Goal: Information Seeking & Learning: Learn about a topic

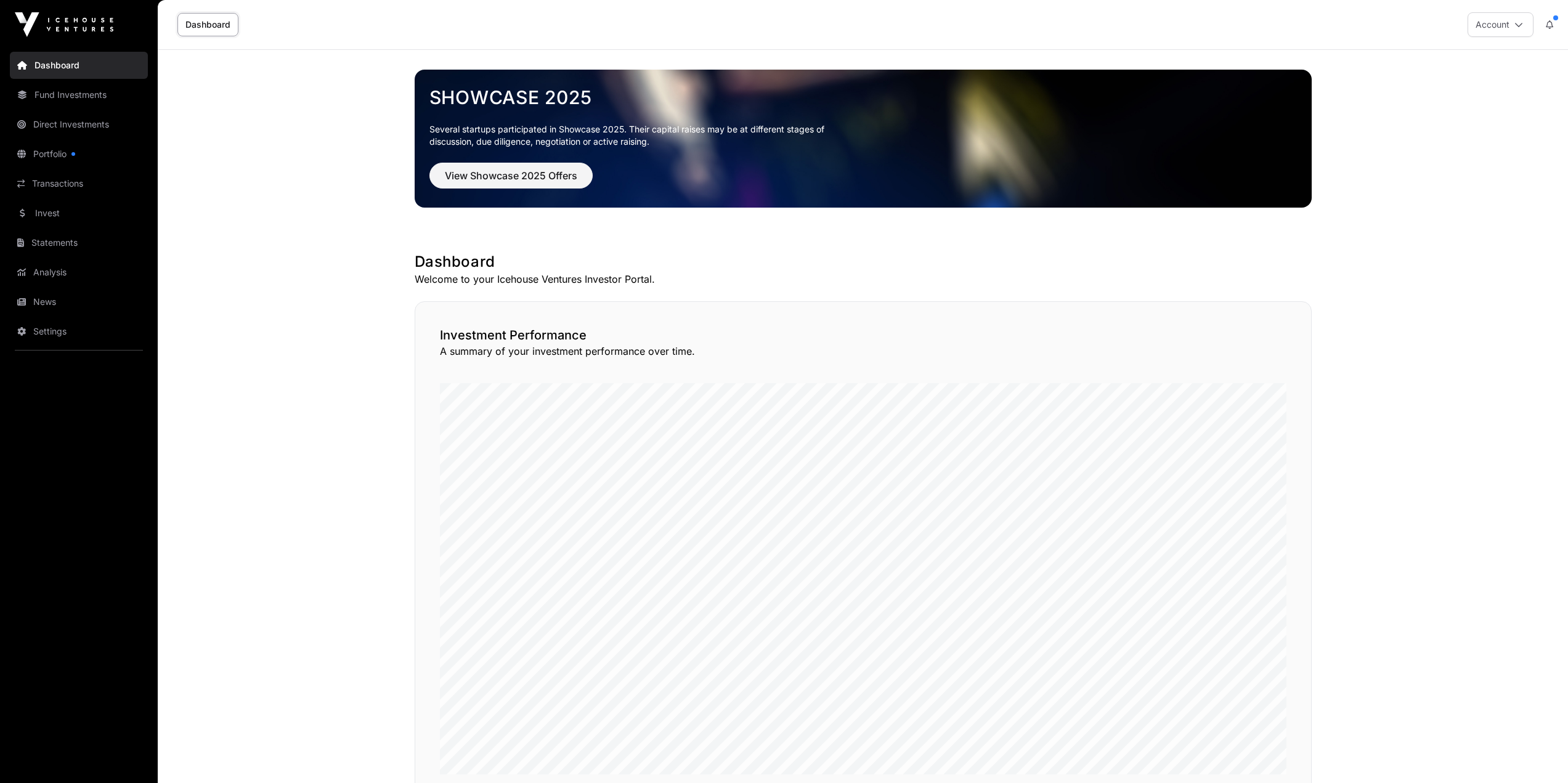
click at [51, 298] on link "News" at bounding box center [78, 302] width 138 height 27
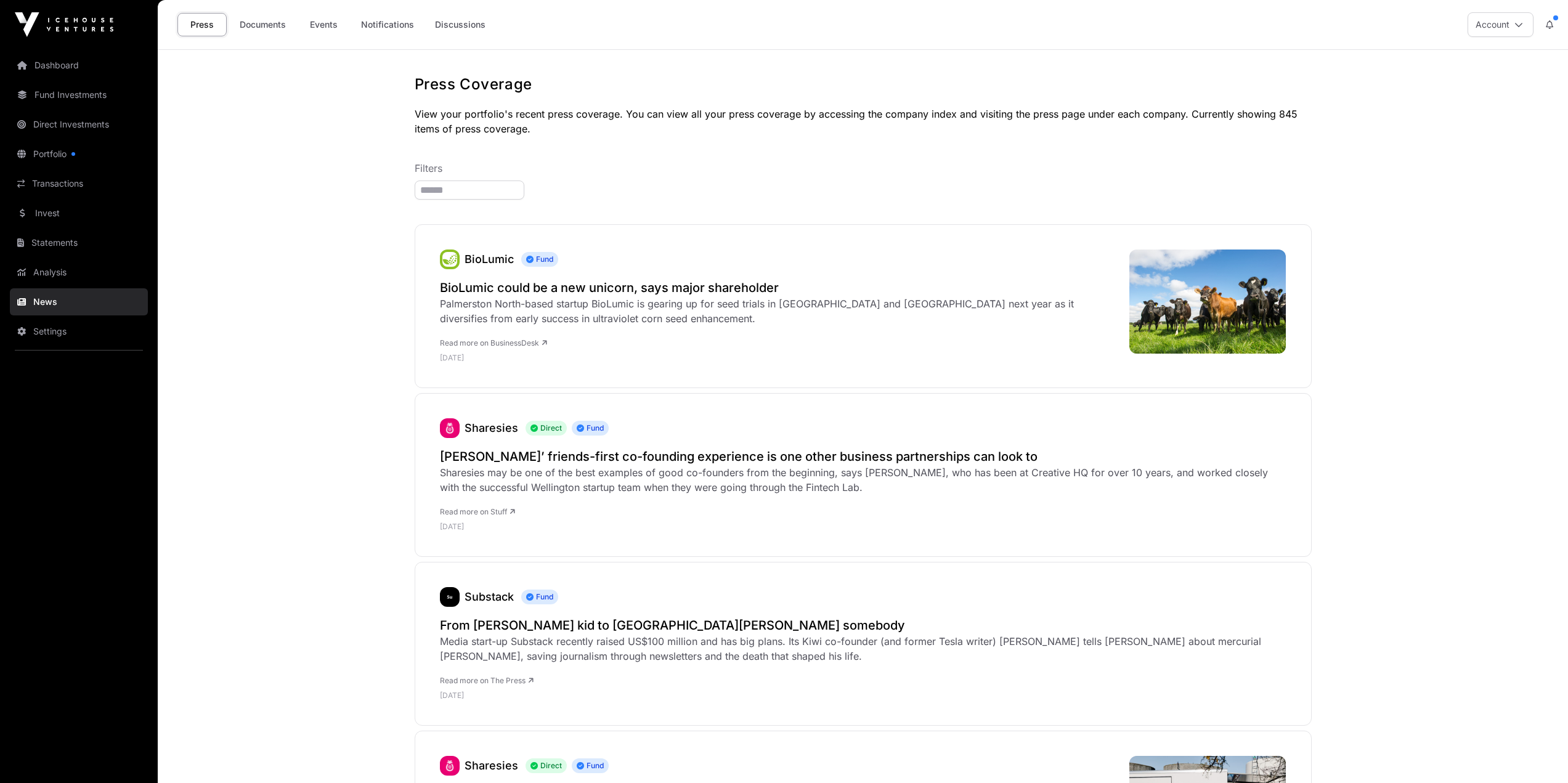
click at [317, 22] on link "Events" at bounding box center [324, 24] width 50 height 23
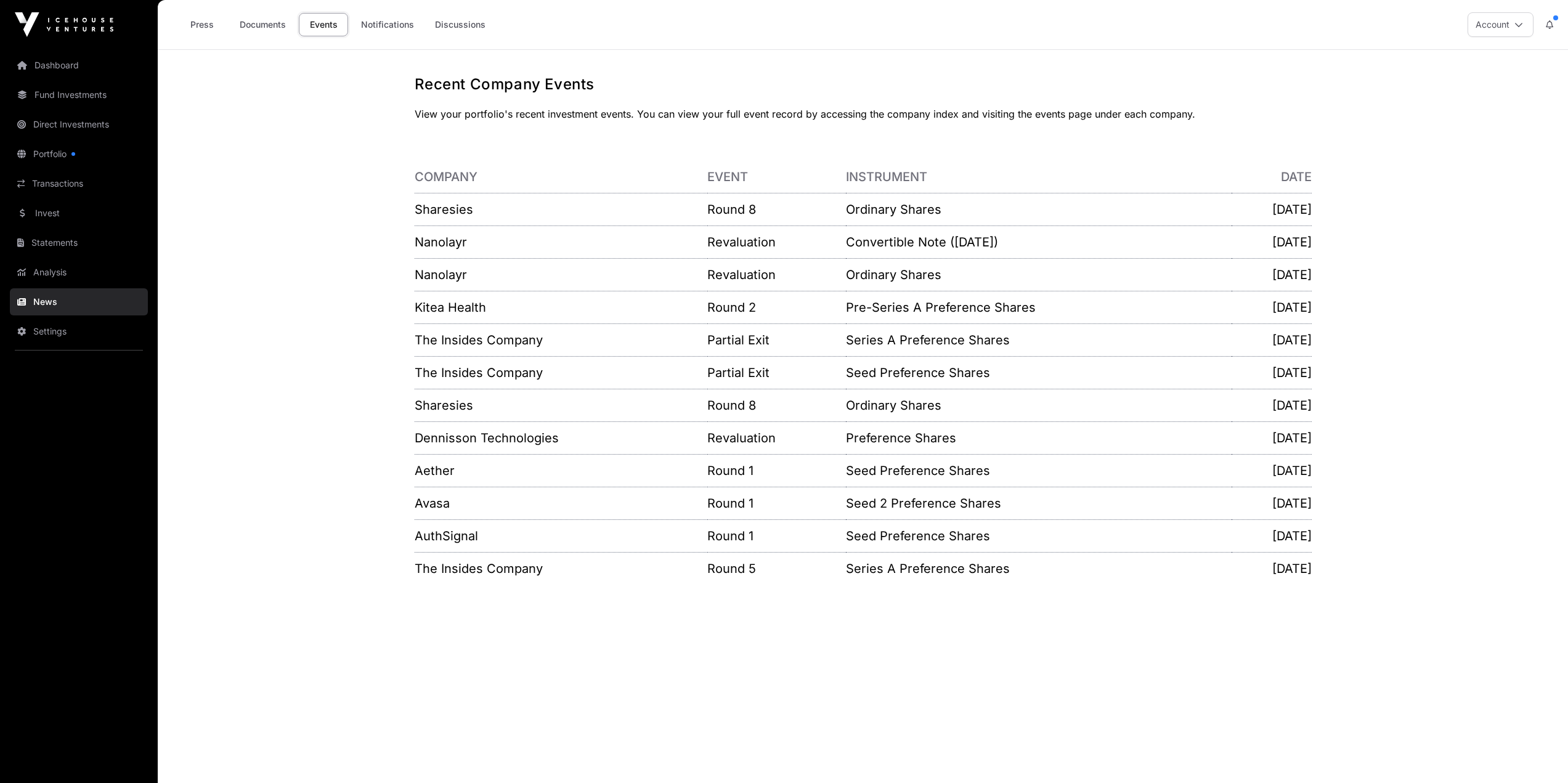
click at [457, 208] on link "Sharesies" at bounding box center [444, 210] width 58 height 14
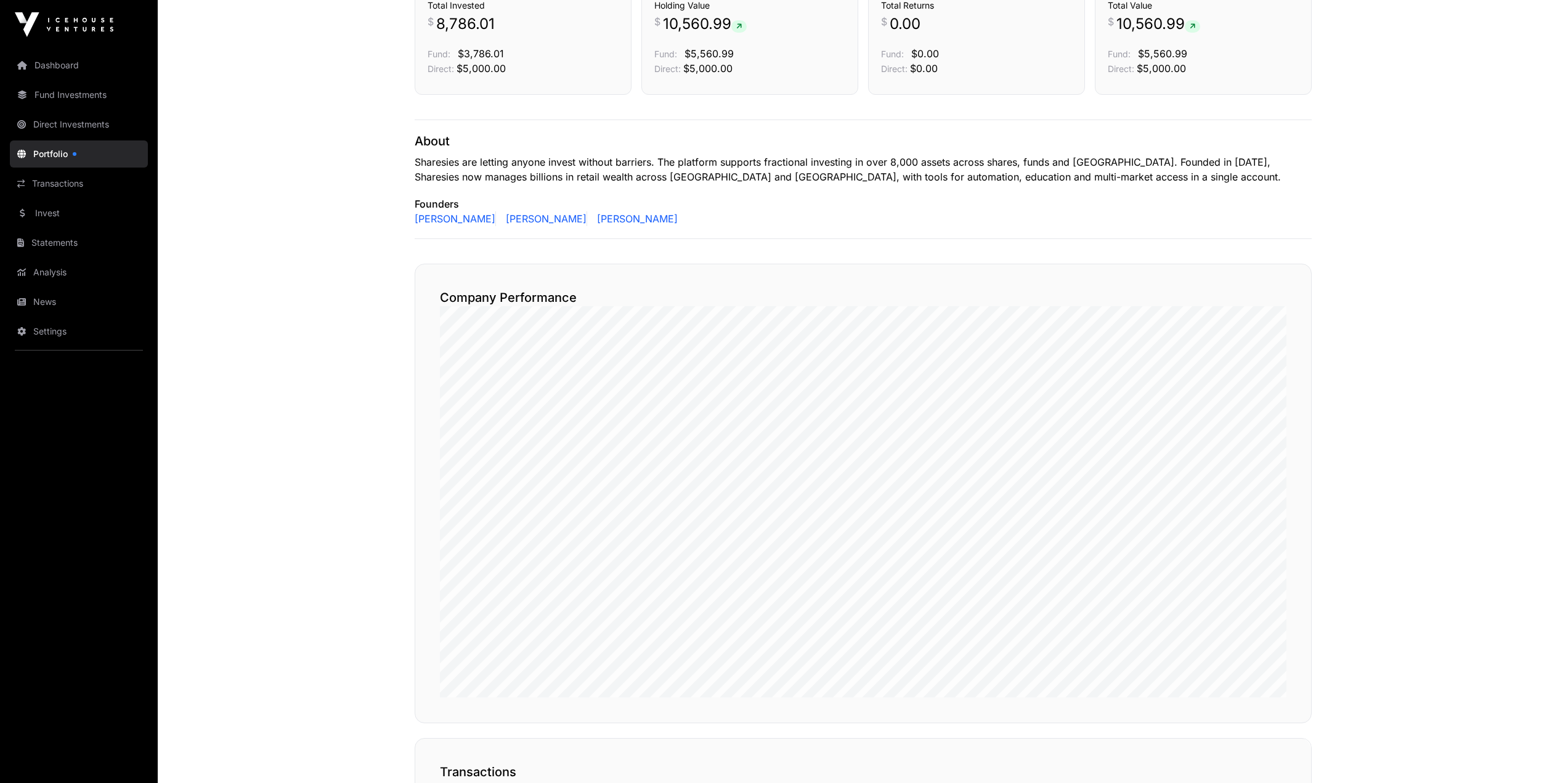
scroll to position [431, 0]
